Goal: Task Accomplishment & Management: Manage account settings

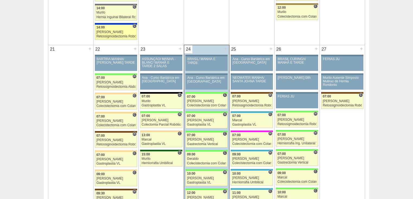
scroll to position [868, 0]
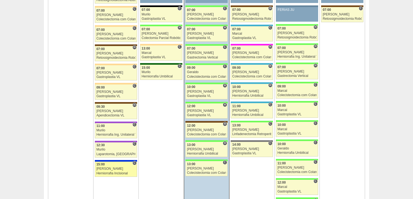
click at [108, 172] on div "Herniorrafia Incisional" at bounding box center [116, 174] width 39 height 4
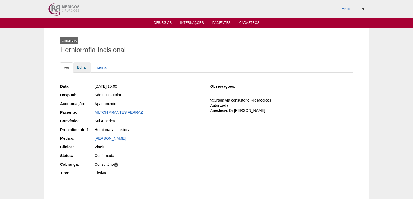
click at [85, 67] on link "Editar" at bounding box center [81, 67] width 17 height 10
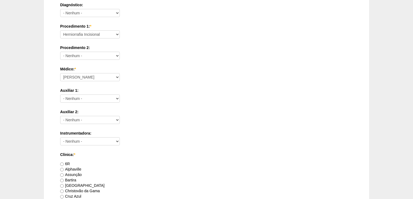
scroll to position [260, 0]
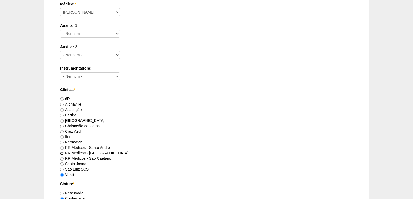
click at [62, 152] on input "RR Médicos - [GEOGRAPHIC_DATA]" at bounding box center [62, 154] width 4 height 4
radio input "true"
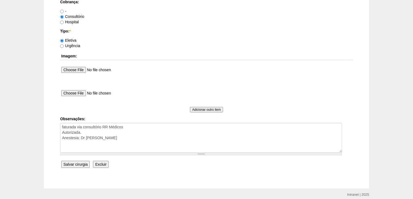
scroll to position [498, 0]
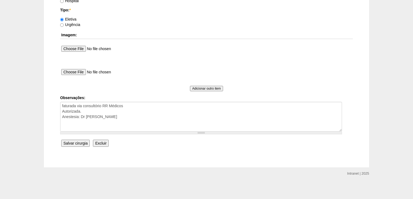
click at [82, 142] on input "Salvar cirurgia" at bounding box center [75, 143] width 28 height 7
